Goal: Task Accomplishment & Management: Complete application form

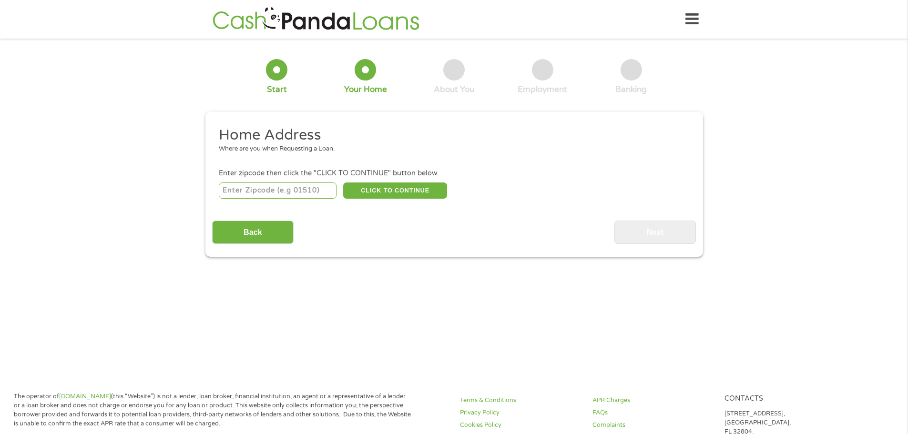
click at [282, 194] on input "number" at bounding box center [278, 191] width 118 height 16
type input "49009"
click at [424, 190] on button "CLICK TO CONTINUE" at bounding box center [395, 191] width 104 height 16
type input "49009"
type input "Kalamazoo"
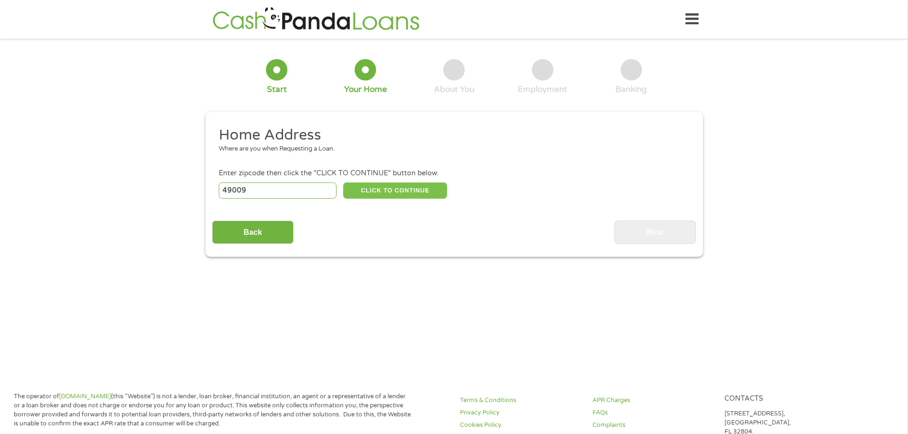
select select "[US_STATE]"
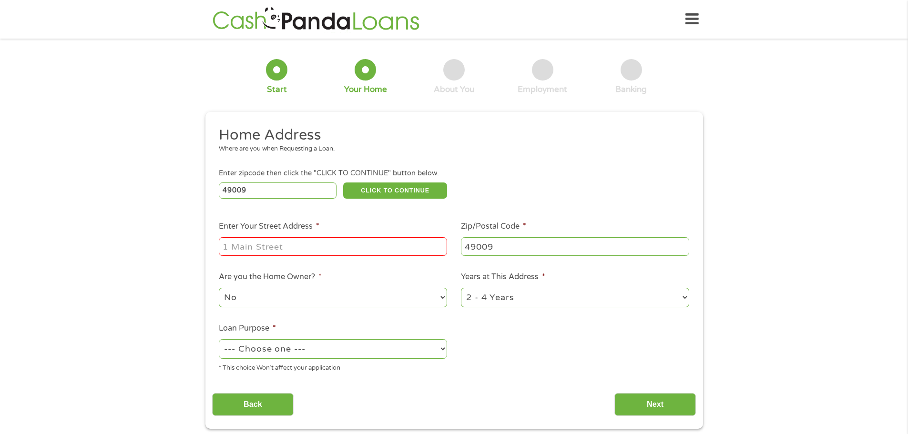
click at [317, 240] on input "Enter Your Street Address *" at bounding box center [333, 246] width 228 height 18
drag, startPoint x: 247, startPoint y: 247, endPoint x: 164, endPoint y: 247, distance: 82.9
click at [164, 247] on div "1 Start 2 Your Home 3 About You 4 Employment 5 Banking 6 This field is hidden w…" at bounding box center [454, 237] width 908 height 384
click at [254, 247] on input "[STREET_ADDRESS][US_STATE]" at bounding box center [333, 246] width 228 height 18
drag, startPoint x: 370, startPoint y: 243, endPoint x: 302, endPoint y: 245, distance: 67.7
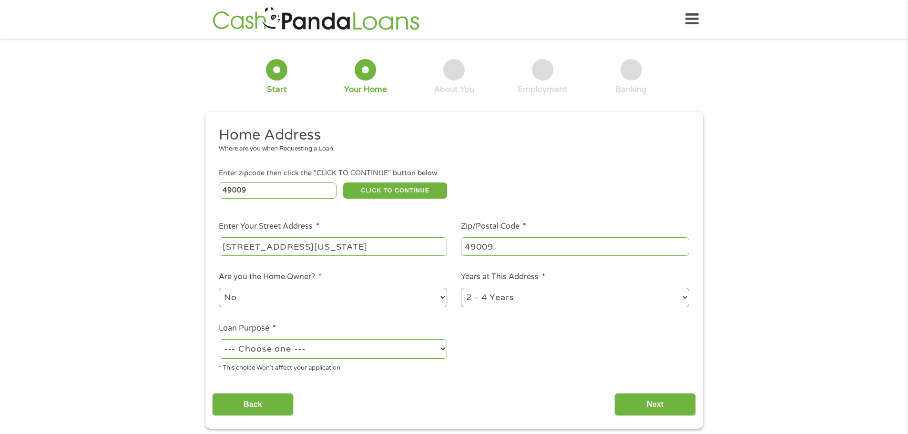
click at [302, 245] on input "[STREET_ADDRESS][US_STATE]" at bounding box center [333, 246] width 228 height 18
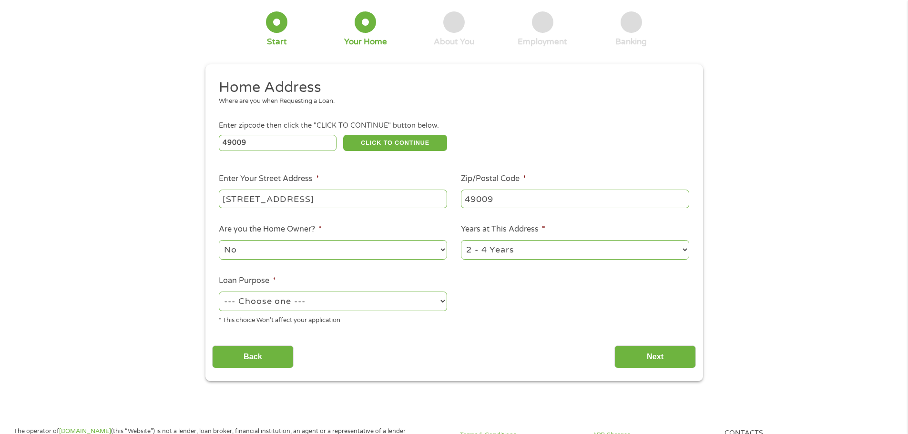
type input "[STREET_ADDRESS]"
click at [303, 297] on select "--- Choose one --- Pay Bills Debt Consolidation Home Improvement Major Purchase…" at bounding box center [333, 302] width 228 height 20
select select "paybills"
click at [219, 292] on select "--- Choose one --- Pay Bills Debt Consolidation Home Improvement Major Purchase…" at bounding box center [333, 302] width 228 height 20
click at [654, 359] on input "Next" at bounding box center [654, 356] width 81 height 23
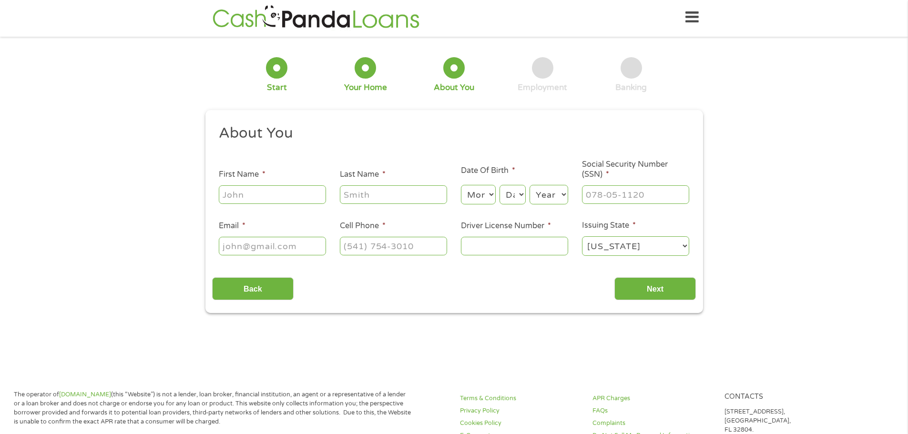
scroll to position [0, 0]
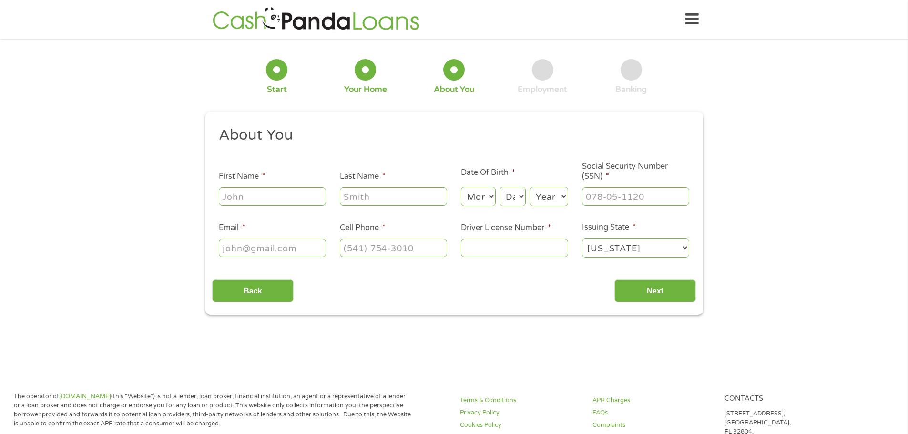
click at [257, 196] on input "First Name *" at bounding box center [272, 196] width 107 height 18
type input "[PERSON_NAME]"
click at [382, 197] on input "Last Name *" at bounding box center [393, 196] width 107 height 18
type input "[PERSON_NAME]"
click at [486, 203] on select "Month 1 2 3 4 5 6 7 8 9 10 11 12" at bounding box center [478, 197] width 35 height 20
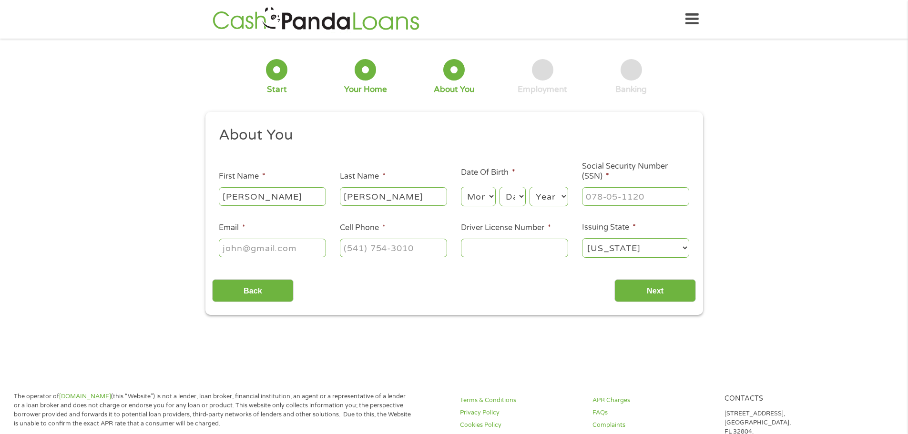
select select "9"
click at [461, 187] on select "Month 1 2 3 4 5 6 7 8 9 10 11 12" at bounding box center [478, 197] width 35 height 20
click at [512, 194] on select "Day 1 2 3 4 5 6 7 8 9 10 11 12 13 14 15 16 17 18 19 20 21 22 23 24 25 26 27 28 …" at bounding box center [512, 197] width 26 height 20
select select "12"
click at [499, 187] on select "Day 1 2 3 4 5 6 7 8 9 10 11 12 13 14 15 16 17 18 19 20 21 22 23 24 25 26 27 28 …" at bounding box center [512, 197] width 26 height 20
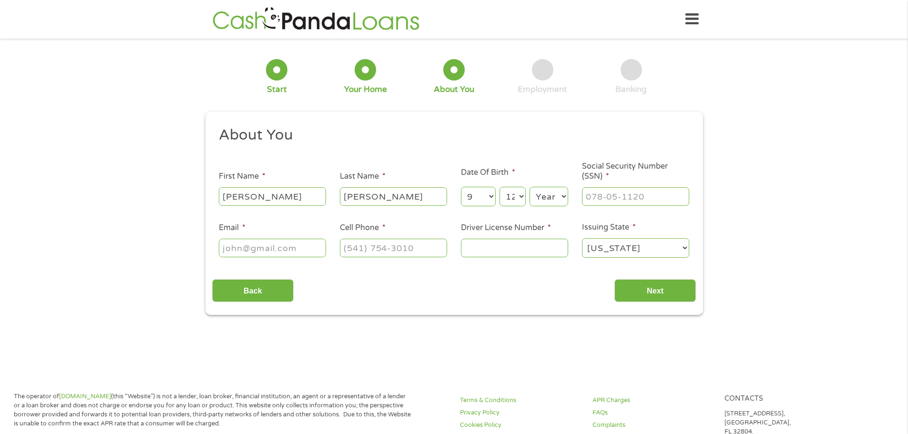
click at [550, 193] on select "Year [DATE] 2006 2005 2004 2003 2002 2001 2000 1999 1998 1997 1996 1995 1994 19…" at bounding box center [548, 197] width 39 height 20
select select "1982"
click at [529, 187] on select "Year [DATE] 2006 2005 2004 2003 2002 2001 2000 1999 1998 1997 1996 1995 1994 19…" at bounding box center [548, 197] width 39 height 20
click at [604, 200] on input "___-__-____" at bounding box center [635, 196] width 107 height 18
type input "320-82-7079"
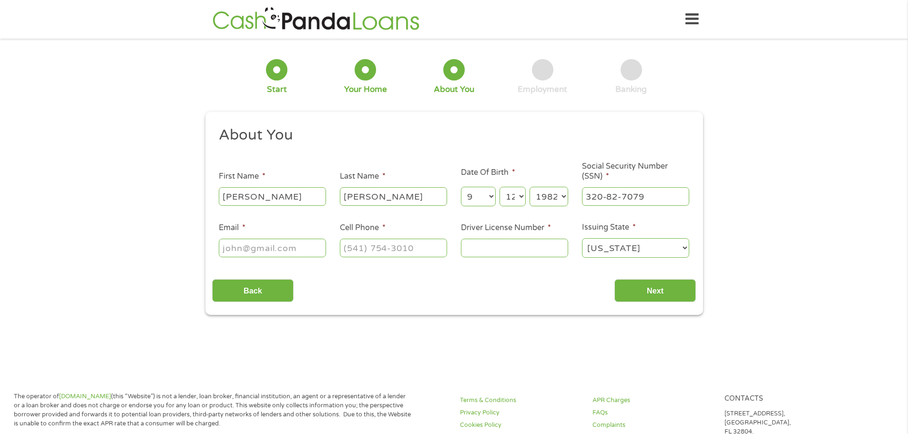
click at [271, 244] on input "Email *" at bounding box center [272, 248] width 107 height 18
type input "[EMAIL_ADDRESS][DOMAIN_NAME]"
click at [356, 249] on input "(___) ___-____" at bounding box center [393, 248] width 107 height 18
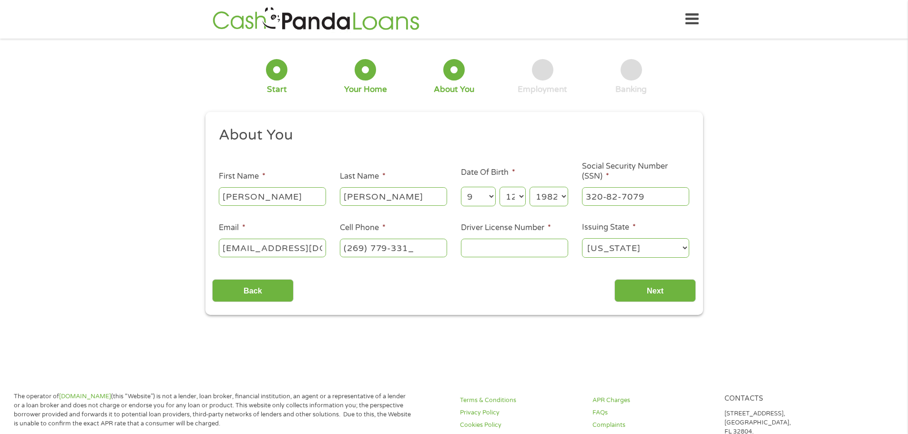
type input "[PHONE_NUMBER]"
click at [474, 248] on input "Driver License Number *" at bounding box center [514, 248] width 107 height 18
type input "a520115564709"
click at [669, 285] on input "Next" at bounding box center [654, 290] width 81 height 23
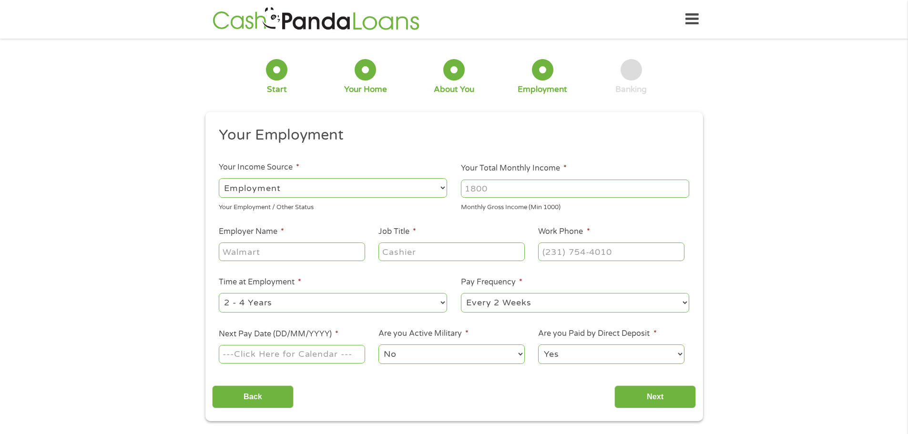
click at [509, 187] on input "Your Total Monthly Income *" at bounding box center [575, 189] width 228 height 18
type input "4500"
click at [253, 259] on input "Employer Name *" at bounding box center [292, 252] width 146 height 18
type input "[GEOGRAPHIC_DATA][US_STATE]"
click at [413, 255] on input "Job Title *" at bounding box center [451, 252] width 146 height 18
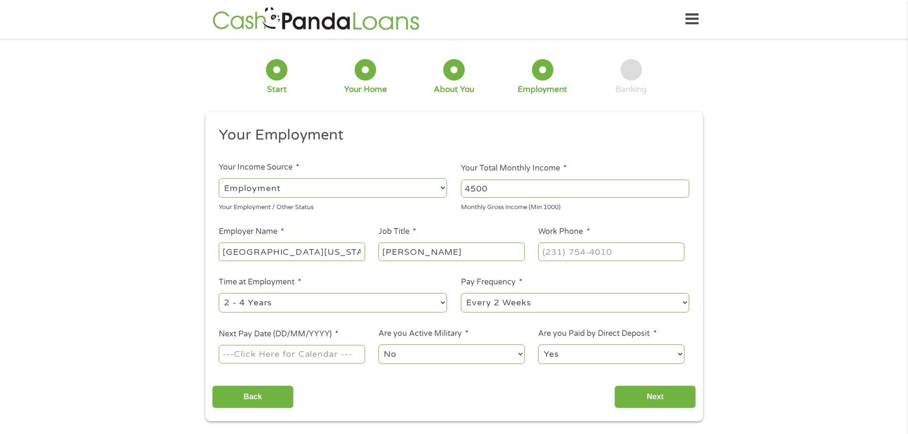
type input "[PERSON_NAME]"
click at [557, 257] on input "(___) ___-____" at bounding box center [611, 252] width 146 height 18
type input "[PHONE_NUMBER]"
click at [299, 355] on input "Next Pay Date (DD/MM/YYYY) *" at bounding box center [292, 354] width 146 height 18
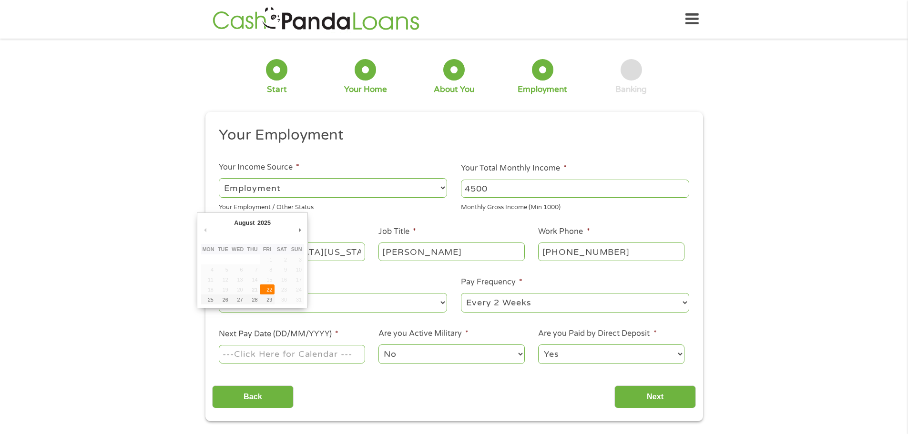
type input "[DATE]"
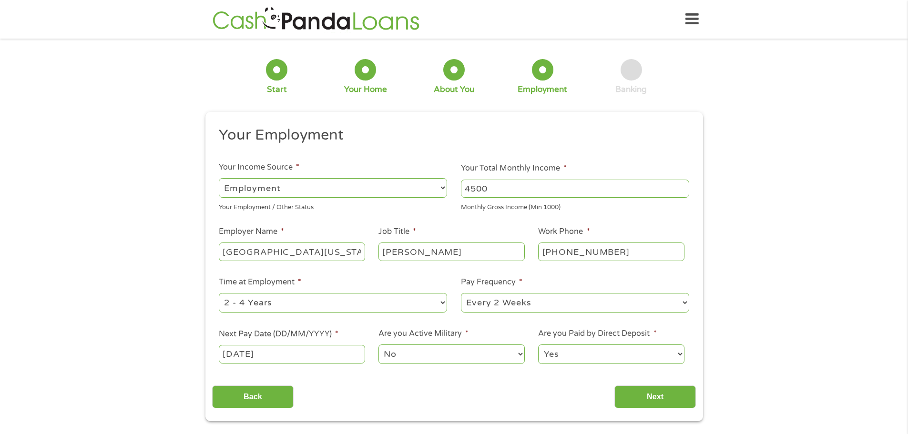
click at [413, 355] on select "No Yes" at bounding box center [451, 355] width 146 height 20
click at [654, 399] on input "Next" at bounding box center [654, 397] width 81 height 23
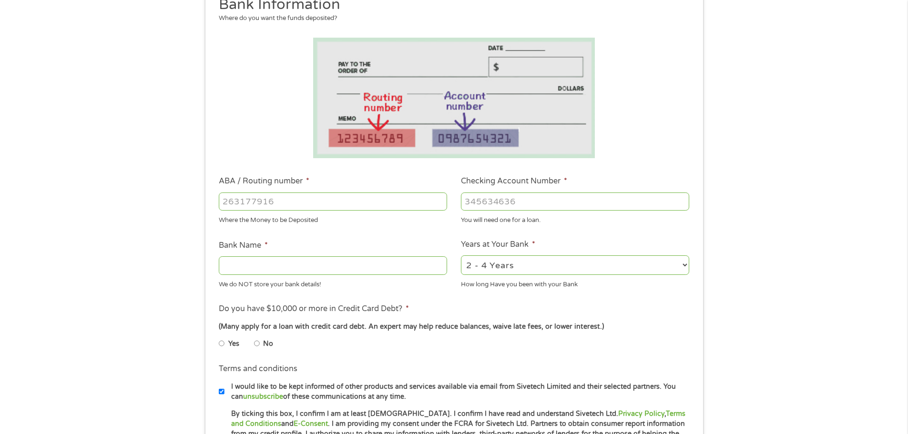
scroll to position [191, 0]
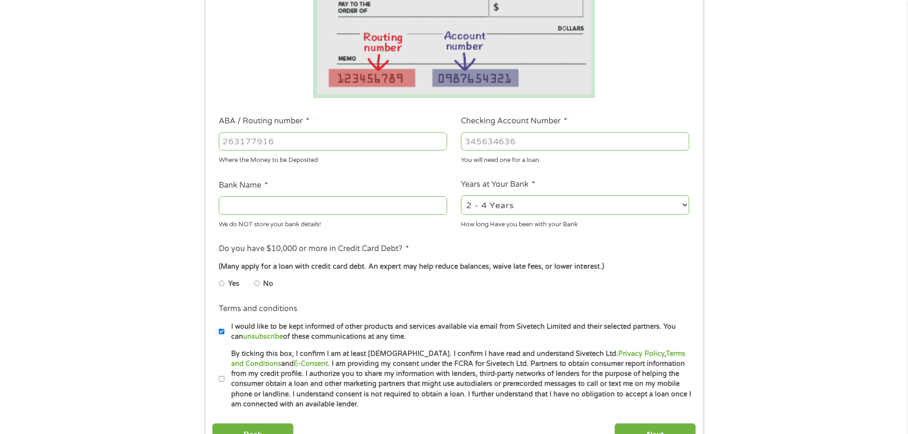
click at [291, 145] on input "ABA / Routing number *" at bounding box center [333, 141] width 228 height 18
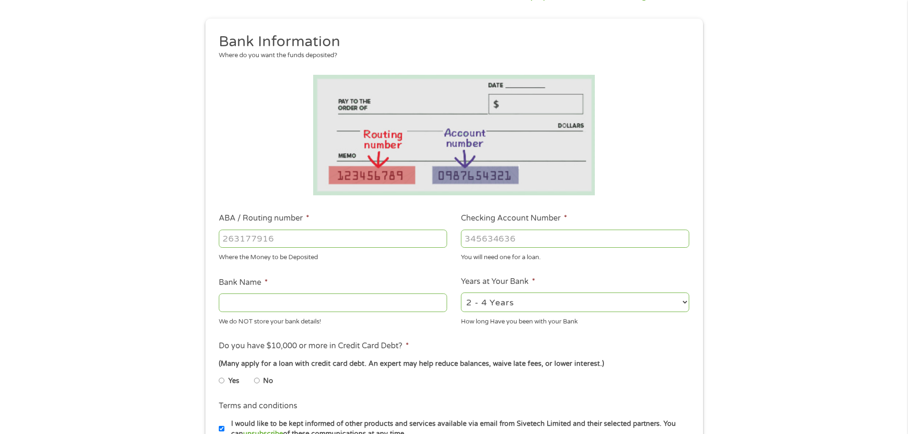
scroll to position [0, 0]
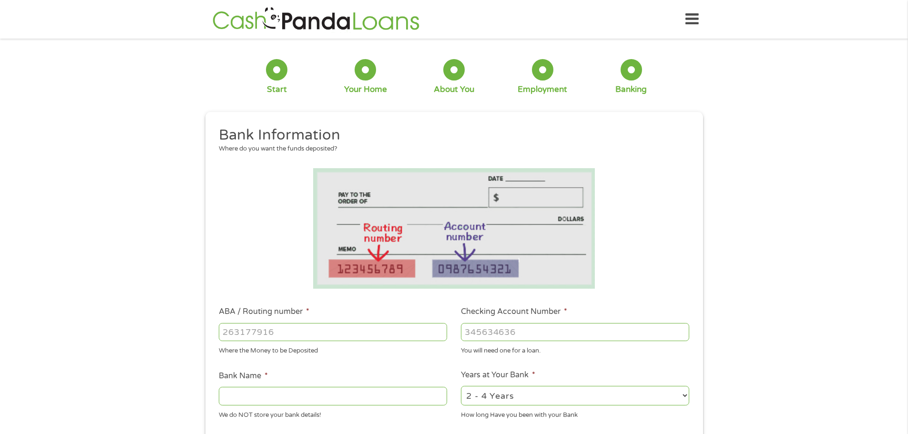
type input "-1"
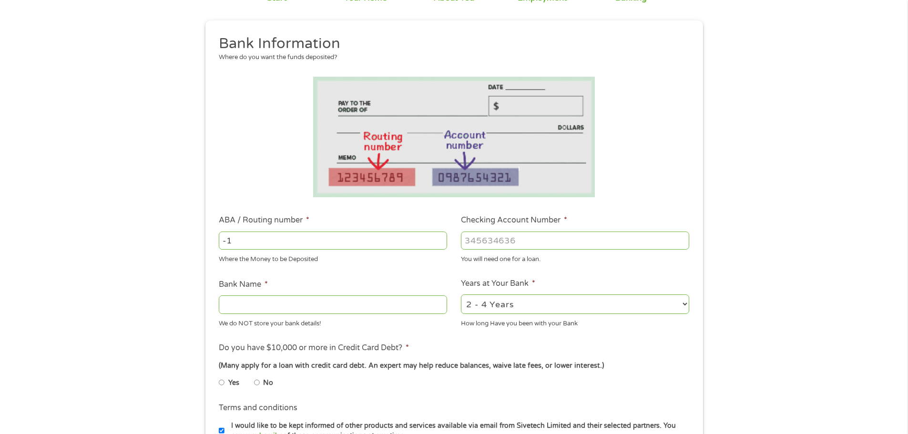
scroll to position [95, 0]
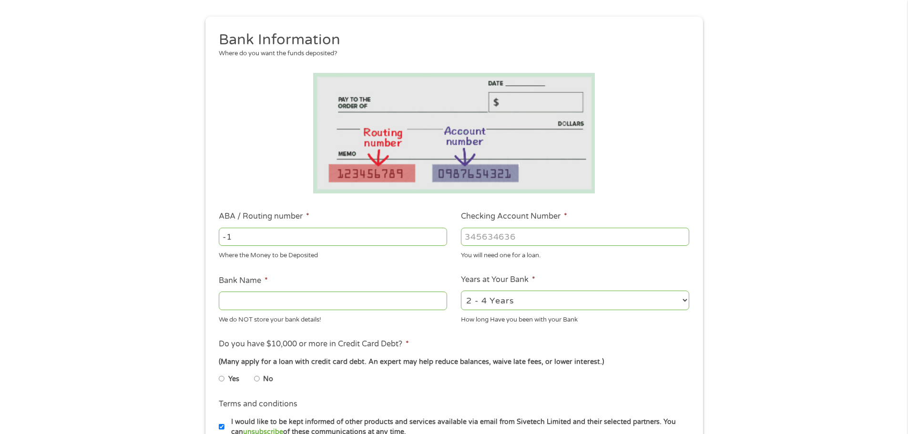
paste input "number"
click at [290, 238] on input "ABA / Routing number *" at bounding box center [333, 237] width 228 height 18
click at [291, 237] on input "ABA / Routing number *" at bounding box center [333, 237] width 228 height 18
click at [260, 231] on input "ABA / Routing number *" at bounding box center [333, 237] width 228 height 18
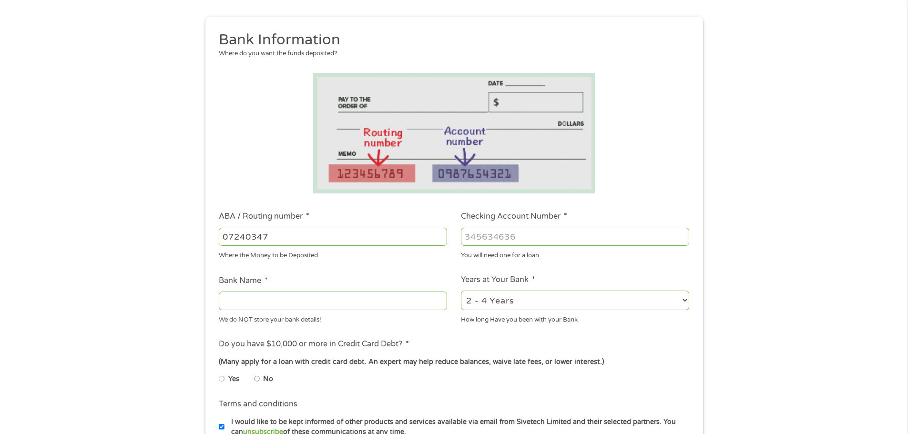
type input "072403473"
type input "HUNTINGTON NATIONAL BANK"
type input "072403473"
click at [520, 237] on input "Checking Account Number *" at bounding box center [575, 237] width 228 height 18
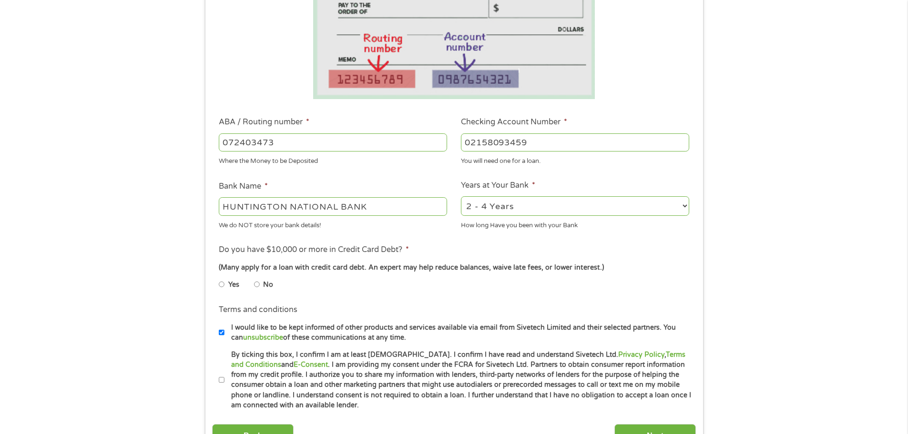
scroll to position [191, 0]
type input "02158093459"
click at [259, 282] on input "No" at bounding box center [257, 283] width 6 height 15
radio input "true"
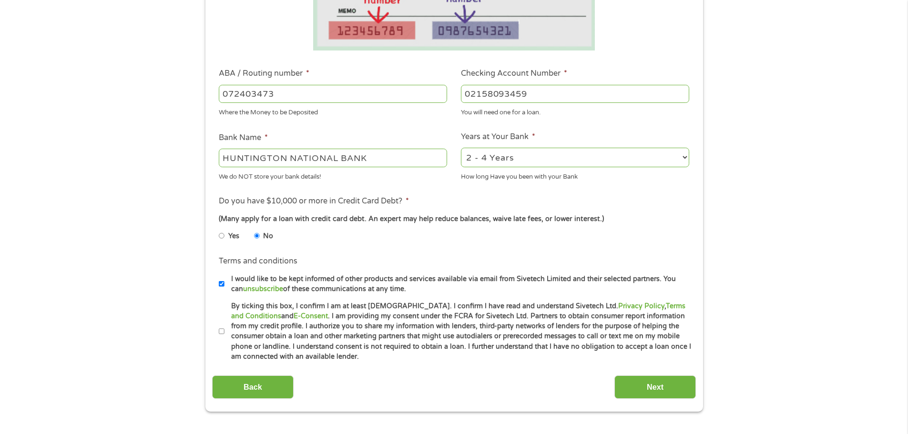
click at [220, 329] on input "By ticking this box, I confirm I am at least [DEMOGRAPHIC_DATA]. I confirm I ha…" at bounding box center [222, 331] width 6 height 15
checkbox input "true"
click at [220, 283] on input "I would like to be kept informed of other products and services available via e…" at bounding box center [222, 283] width 6 height 15
checkbox input "false"
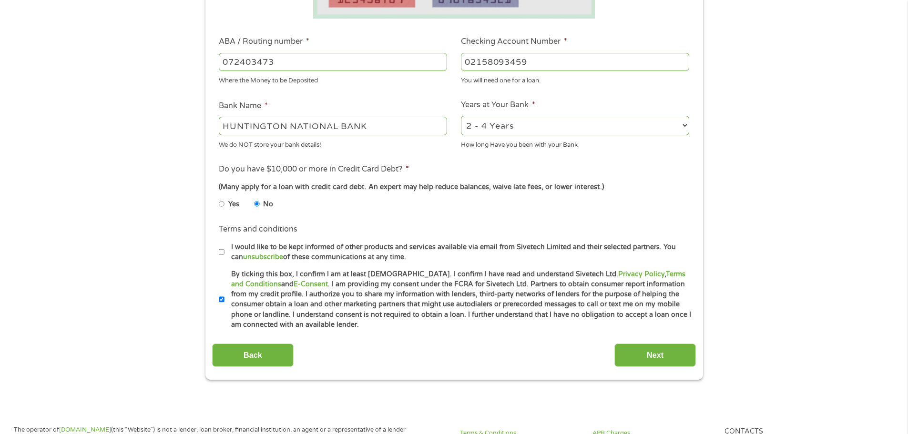
scroll to position [286, 0]
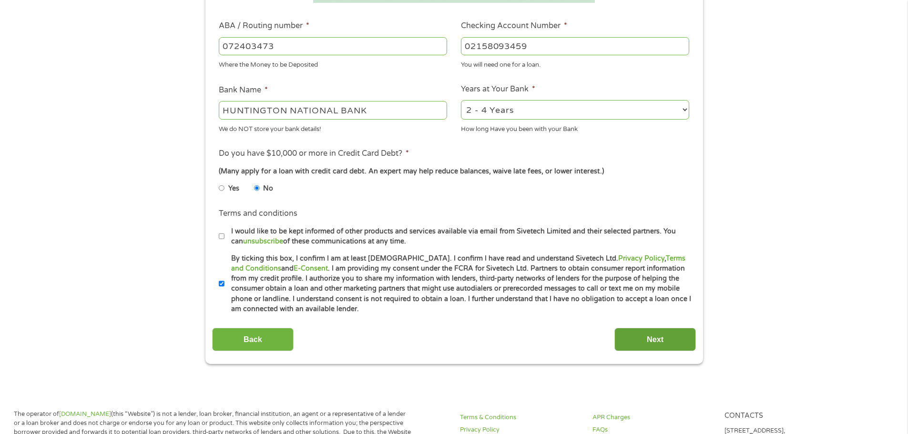
click at [636, 345] on input "Next" at bounding box center [654, 339] width 81 height 23
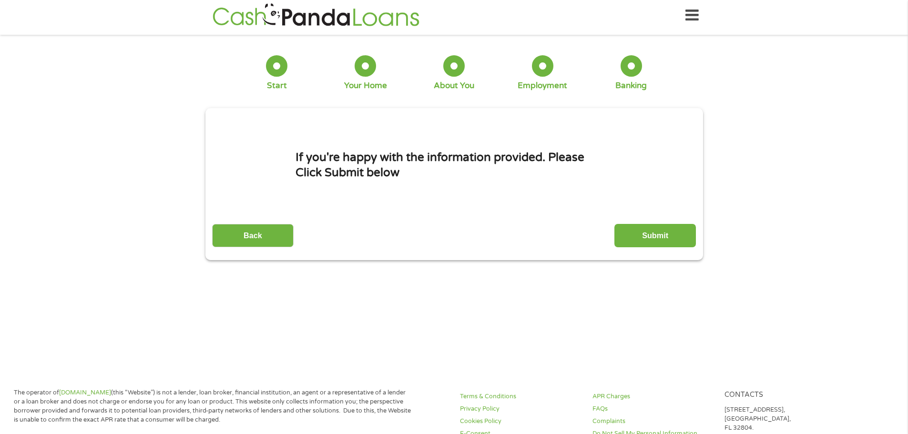
scroll to position [0, 0]
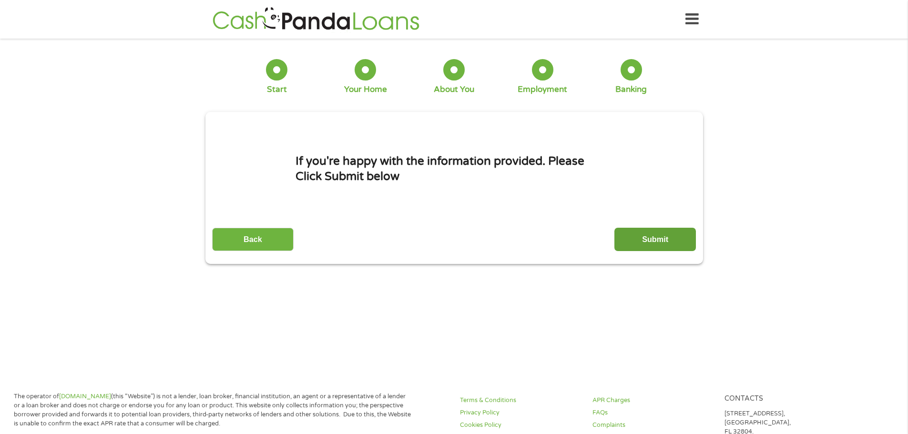
click at [651, 245] on input "Submit" at bounding box center [654, 239] width 81 height 23
